Goal: Find specific page/section: Find specific page/section

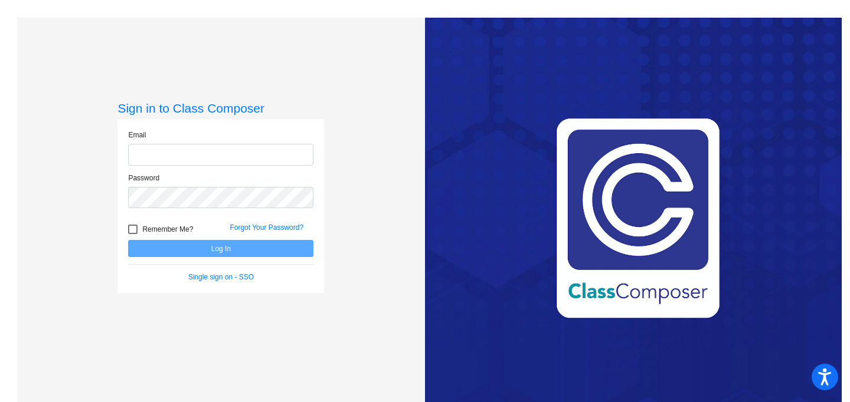
type input "[EMAIL_ADDRESS][DOMAIN_NAME]"
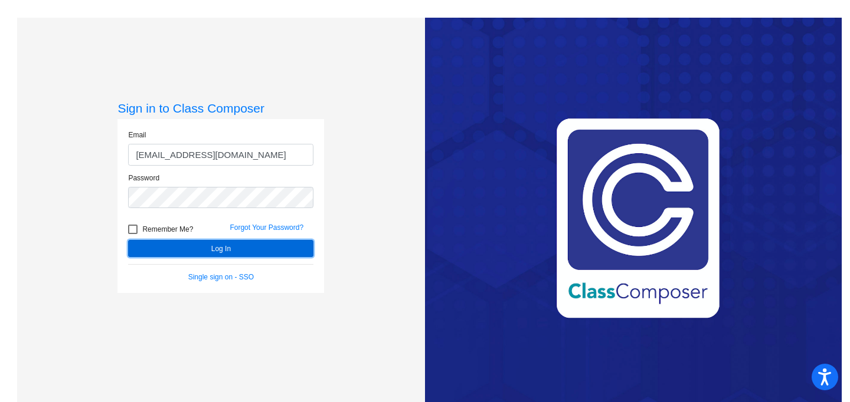
click at [185, 250] on button "Log In" at bounding box center [220, 248] width 185 height 17
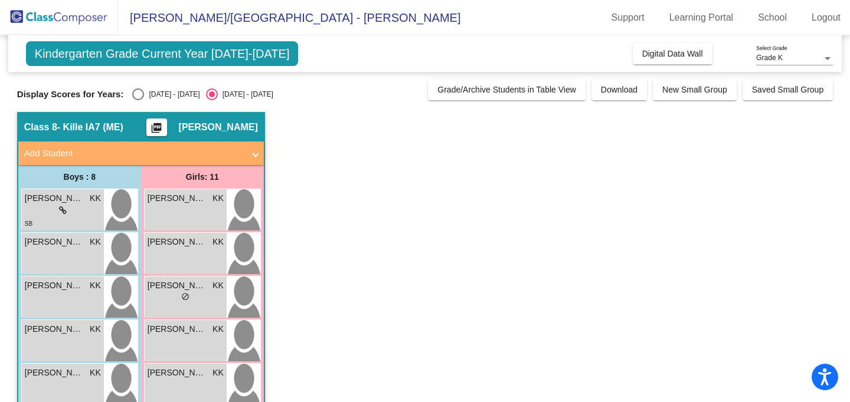
click at [135, 94] on div "Select an option" at bounding box center [138, 95] width 12 height 12
click at [137, 100] on input "[DATE] - [DATE]" at bounding box center [137, 100] width 1 height 1
radio input "true"
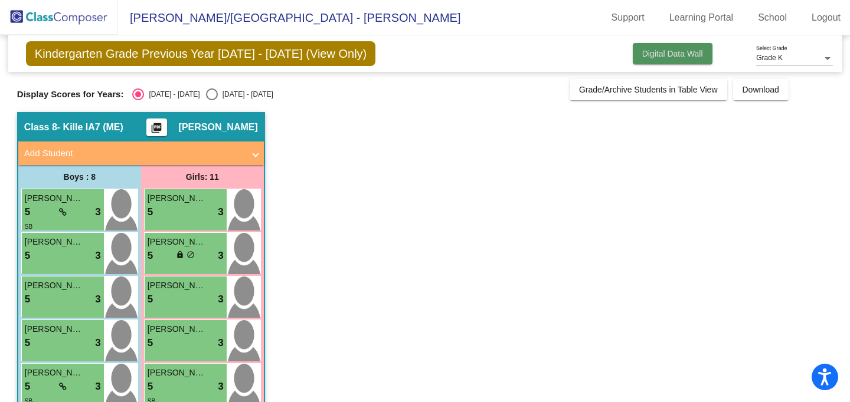
click at [660, 57] on span "Digital Data Wall" at bounding box center [672, 53] width 61 height 9
